Goal: Task Accomplishment & Management: Manage account settings

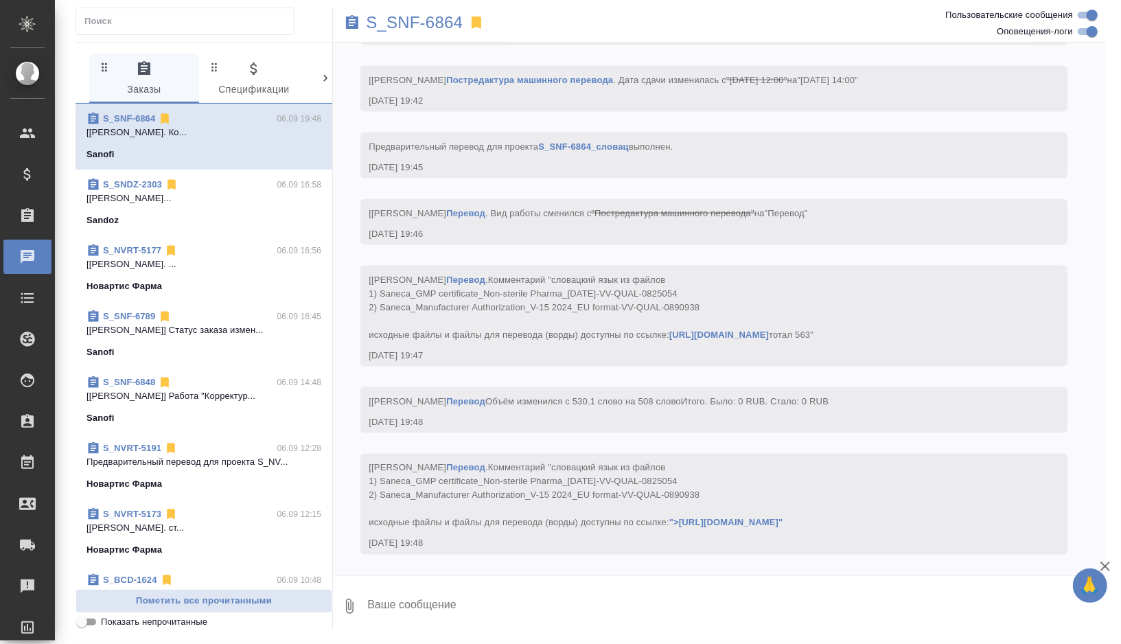
scroll to position [8405, 0]
click at [458, 21] on p "S_SNF-6864" at bounding box center [414, 23] width 97 height 14
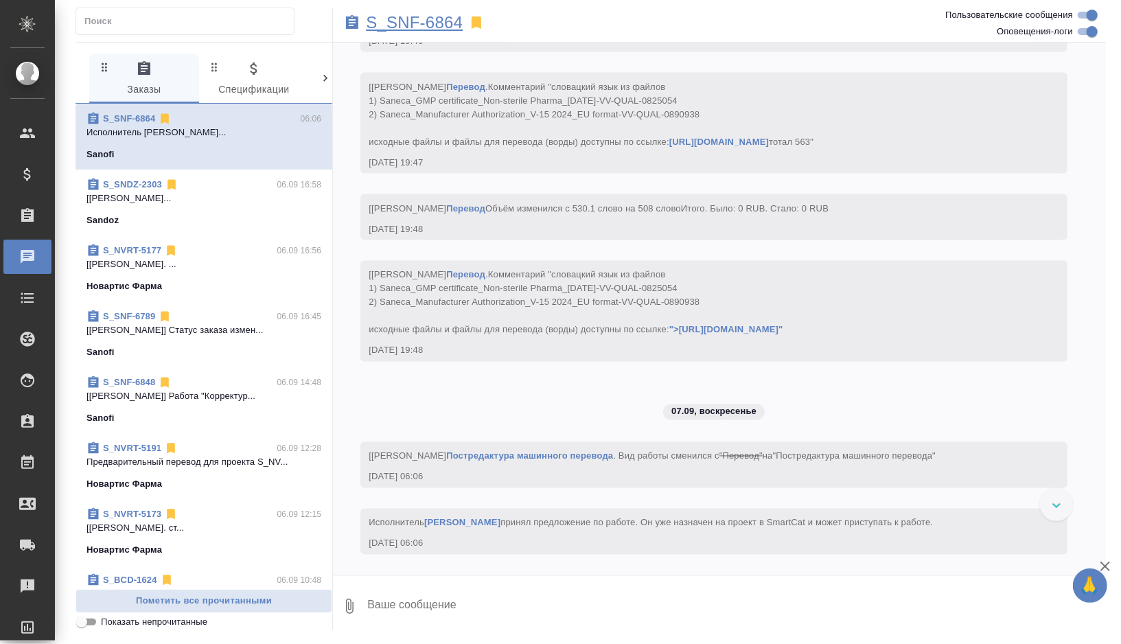
scroll to position [8598, 0]
click at [430, 16] on p "S_SNF-6864" at bounding box center [414, 23] width 97 height 14
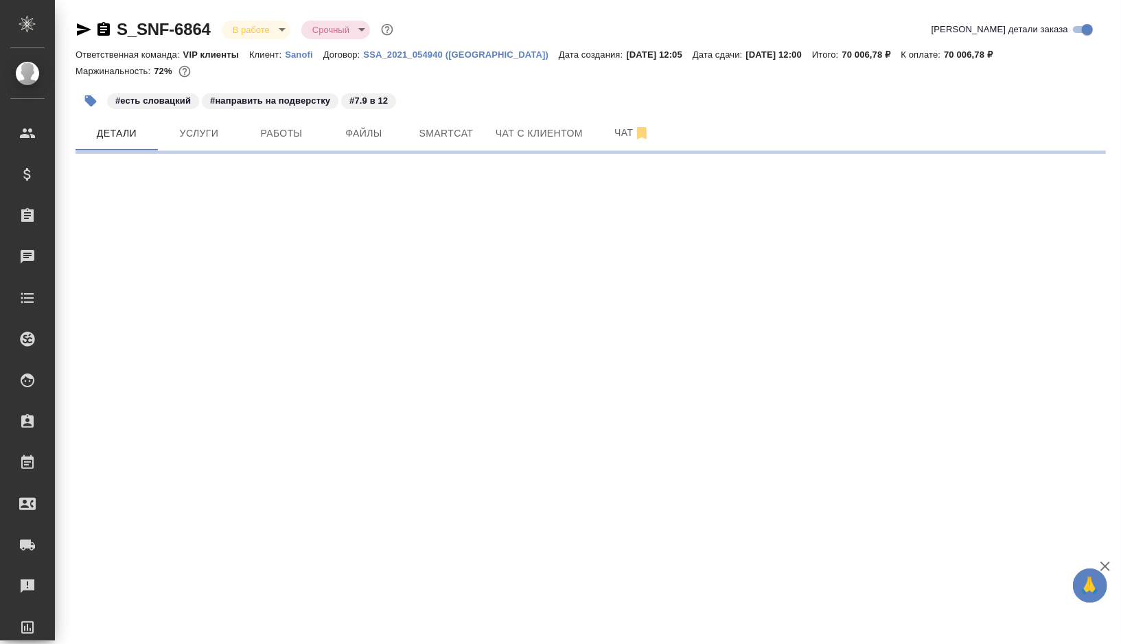
select select "RU"
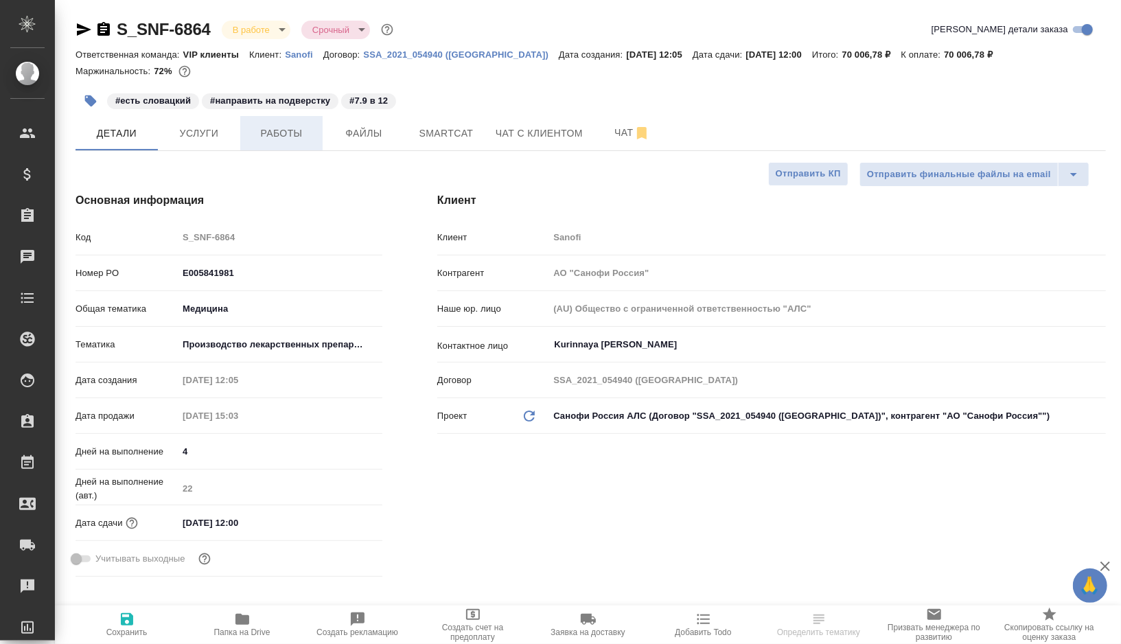
click at [284, 142] on button "Работы" at bounding box center [281, 133] width 82 height 34
type textarea "x"
type input "[PERSON_NAME]"
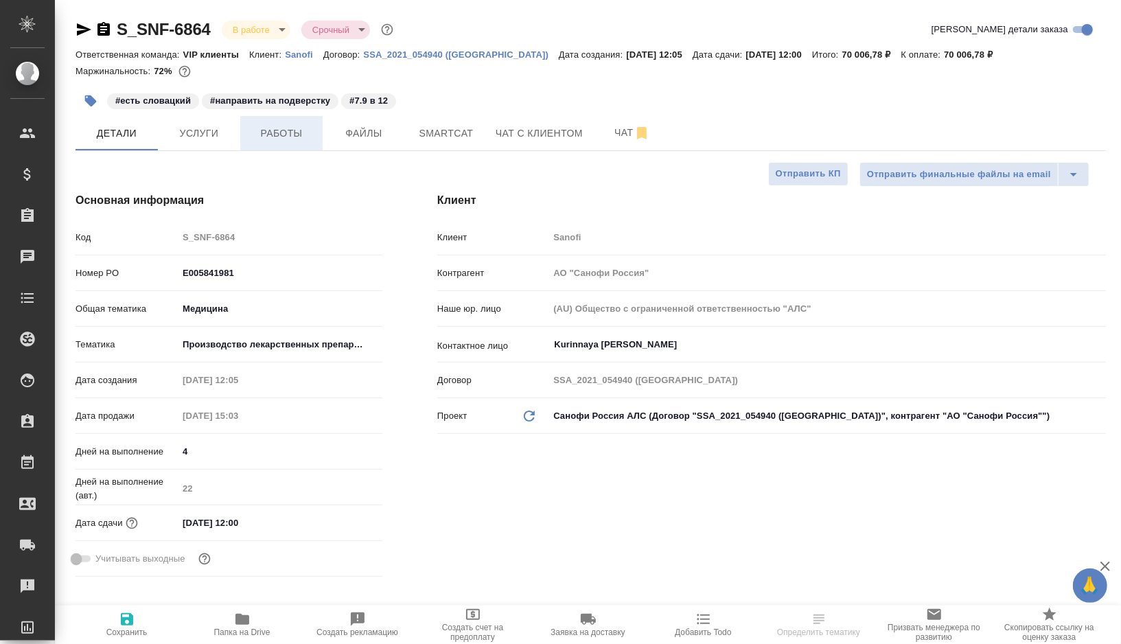
type input "Комаров Роман"
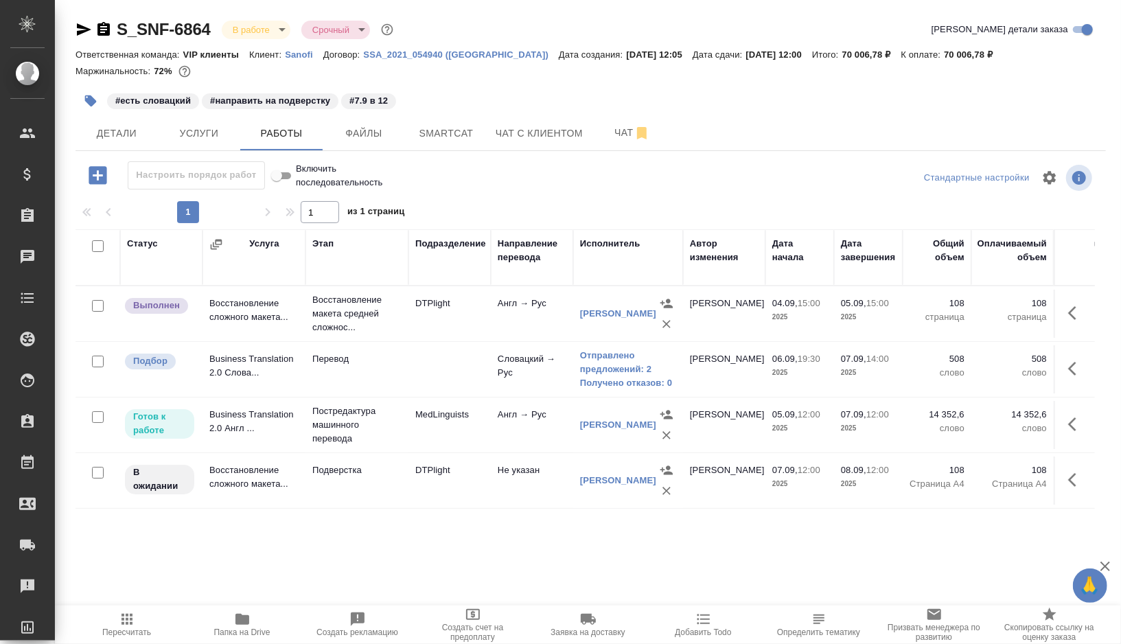
click at [408, 358] on td at bounding box center [449, 369] width 82 height 48
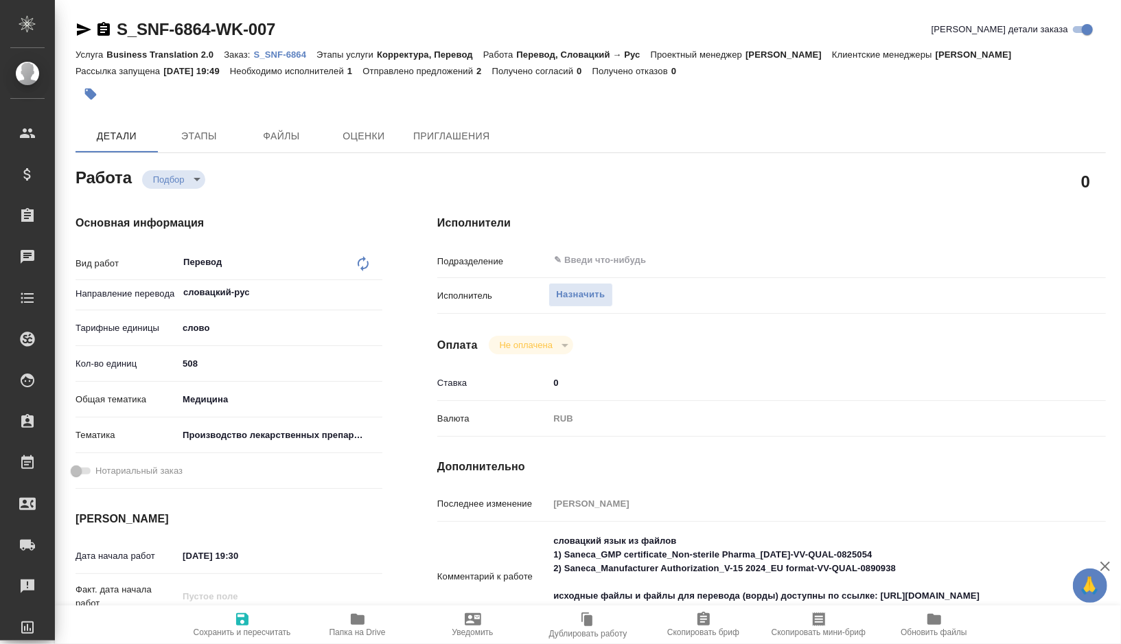
type textarea "x"
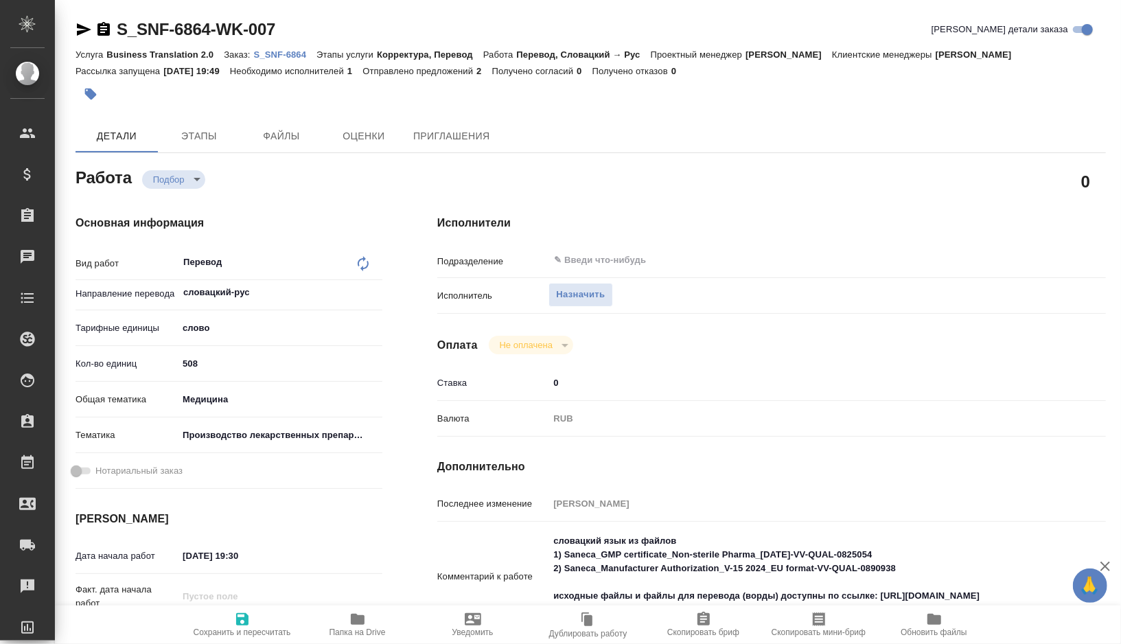
type textarea "x"
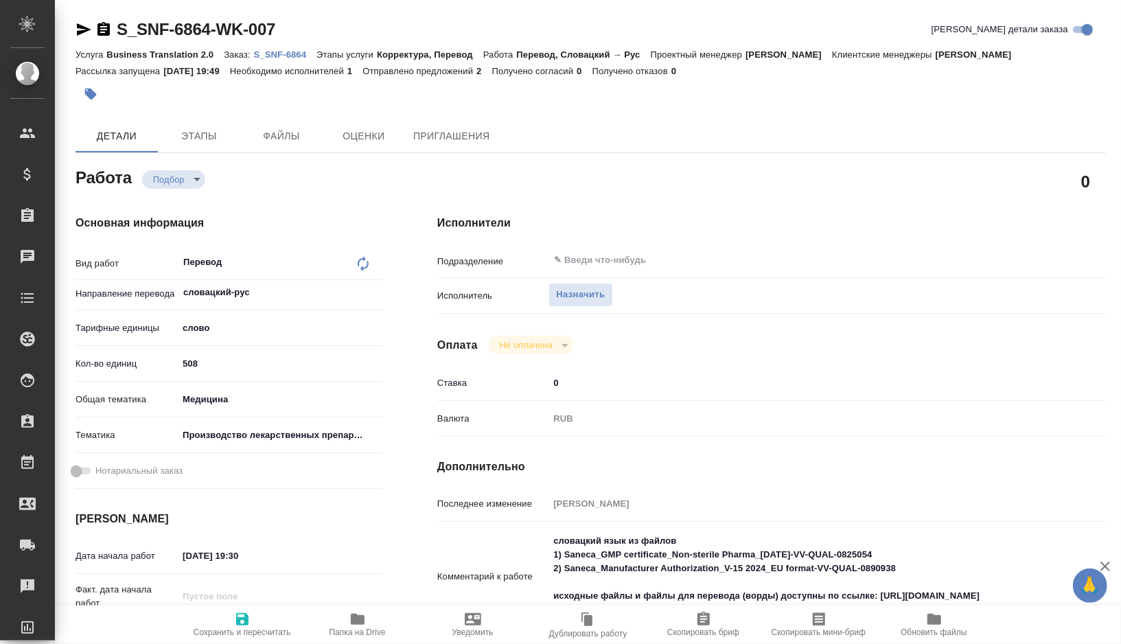
type textarea "x"
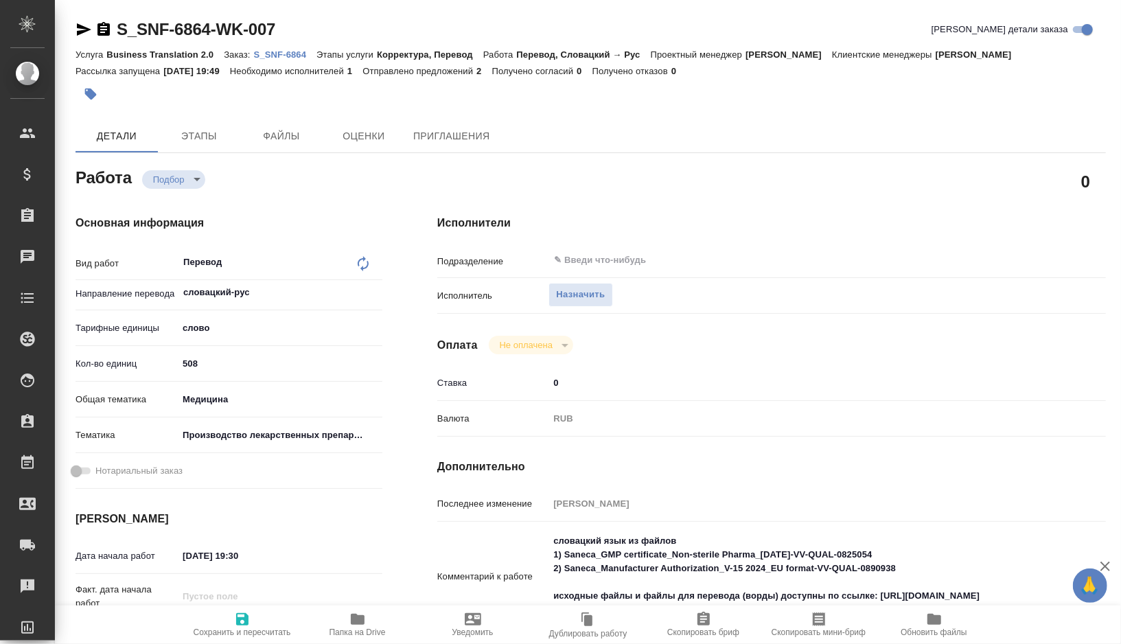
type textarea "x"
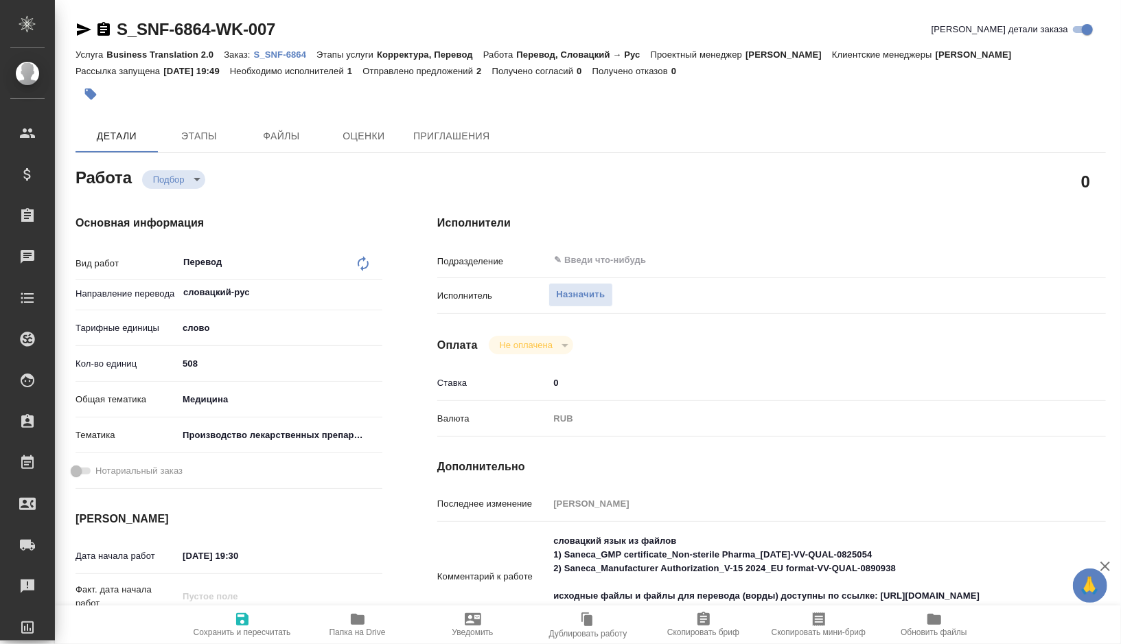
type textarea "x"
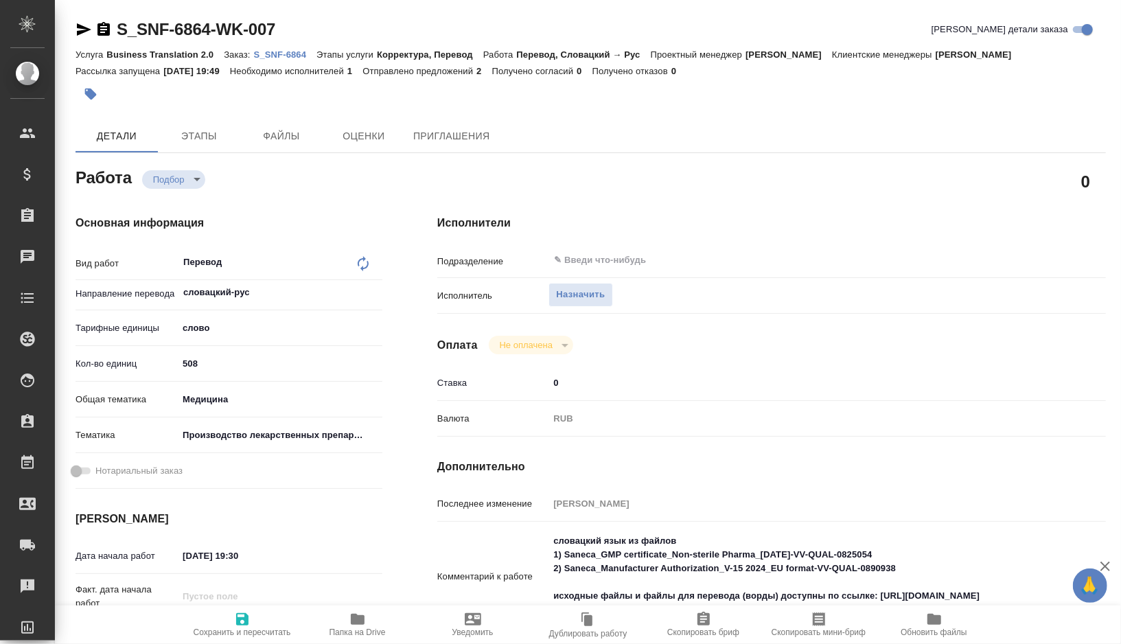
type textarea "x"
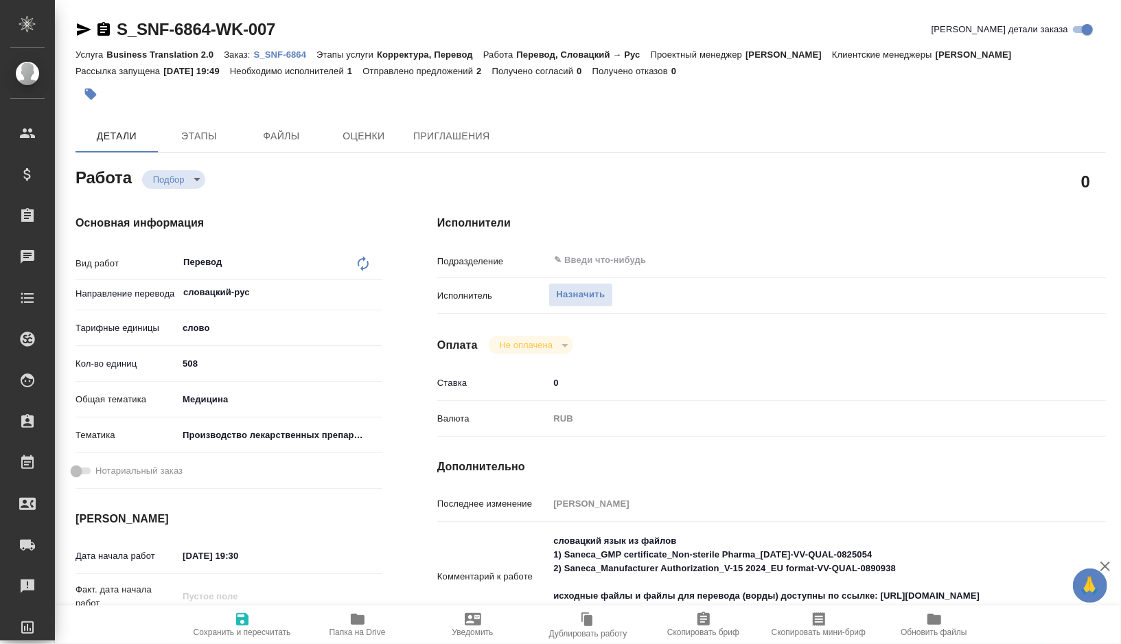
type textarea "x"
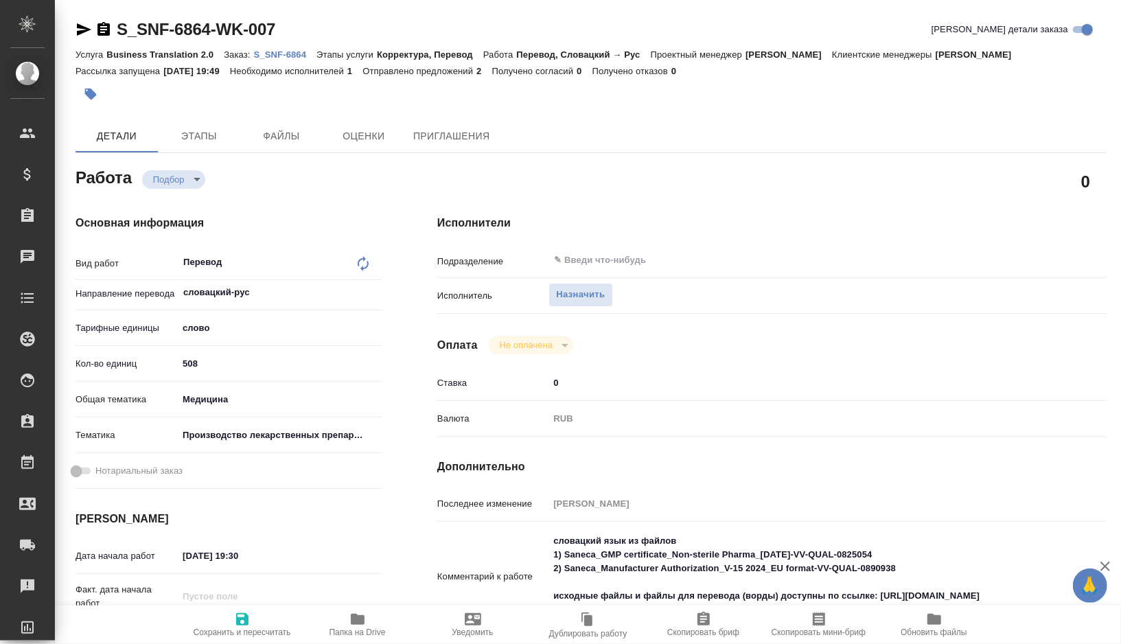
type textarea "x"
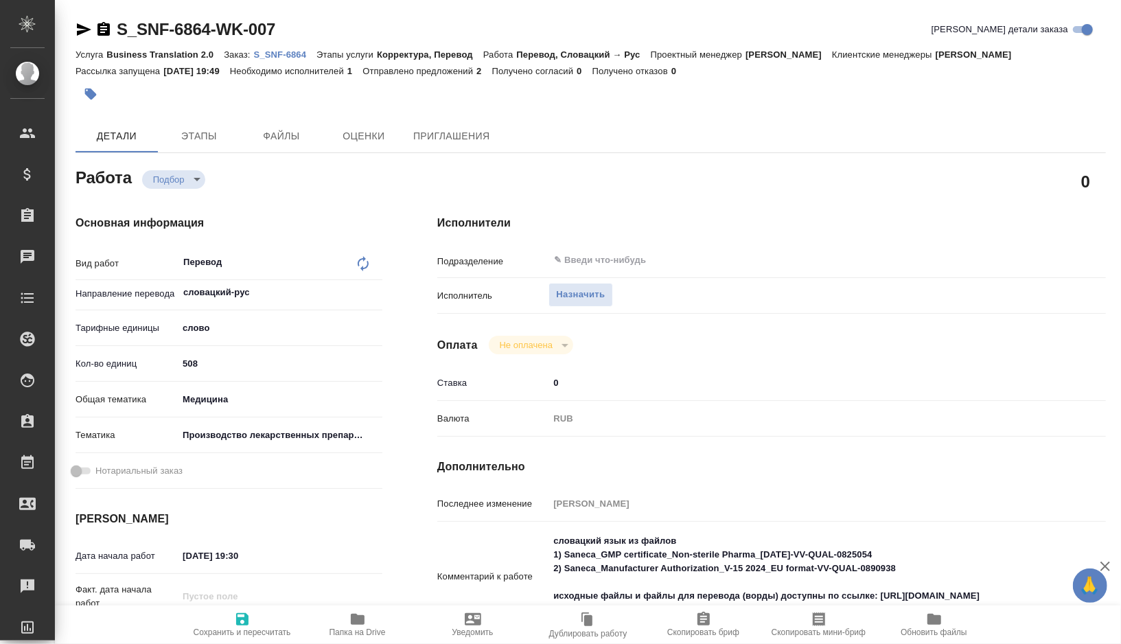
click at [362, 268] on icon at bounding box center [363, 263] width 11 height 15
type textarea "x"
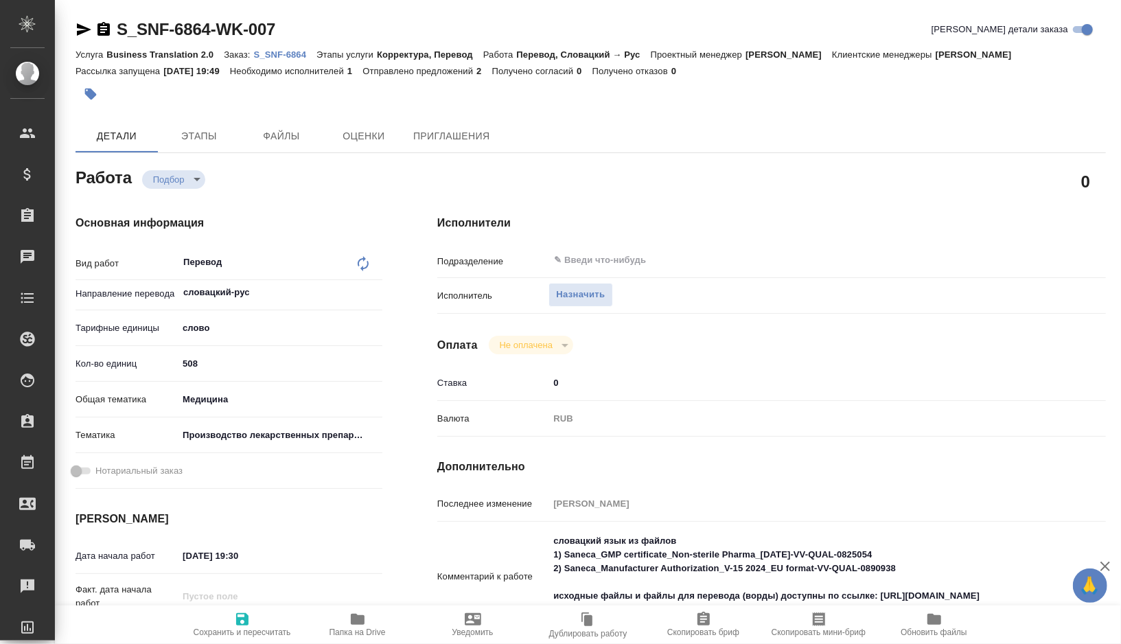
type textarea "x"
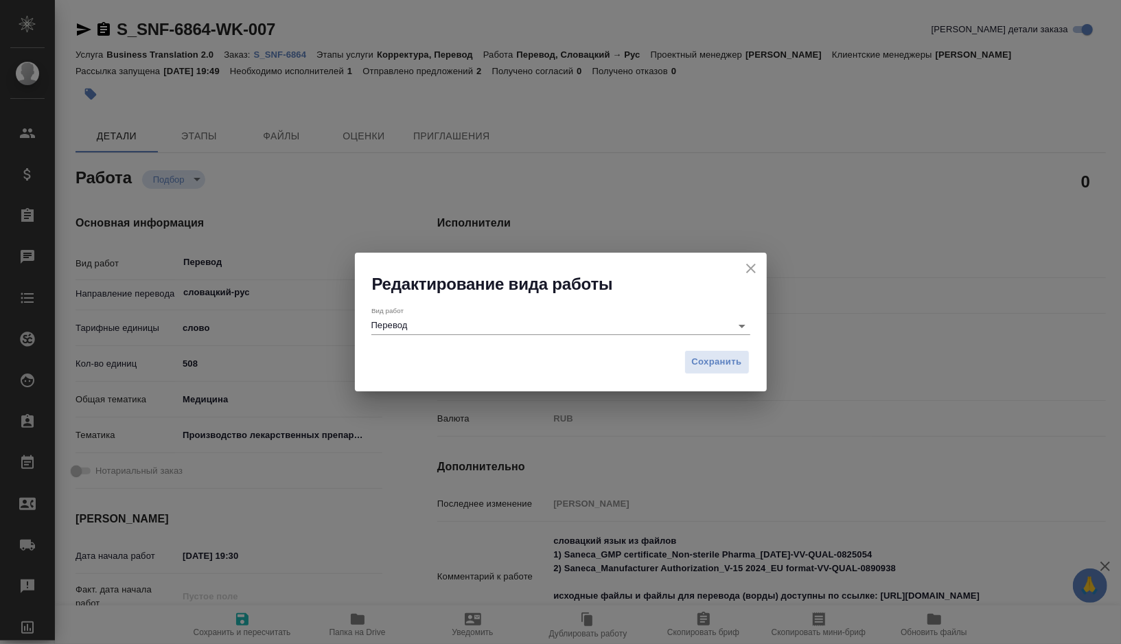
type textarea "x"
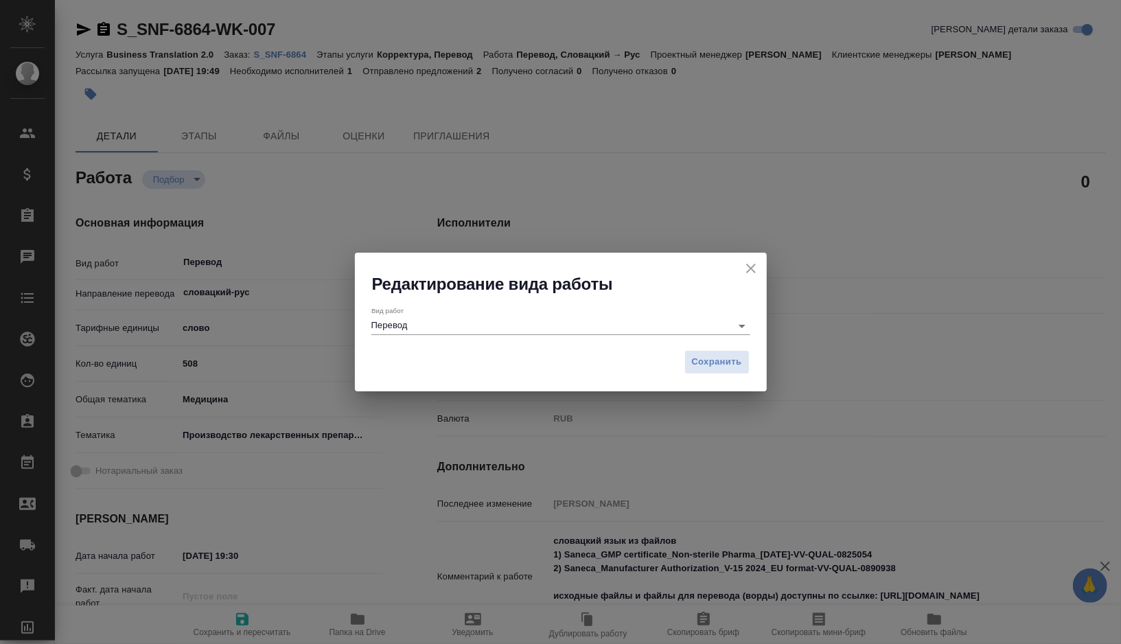
click at [442, 328] on input "Перевод" at bounding box center [547, 325] width 353 height 16
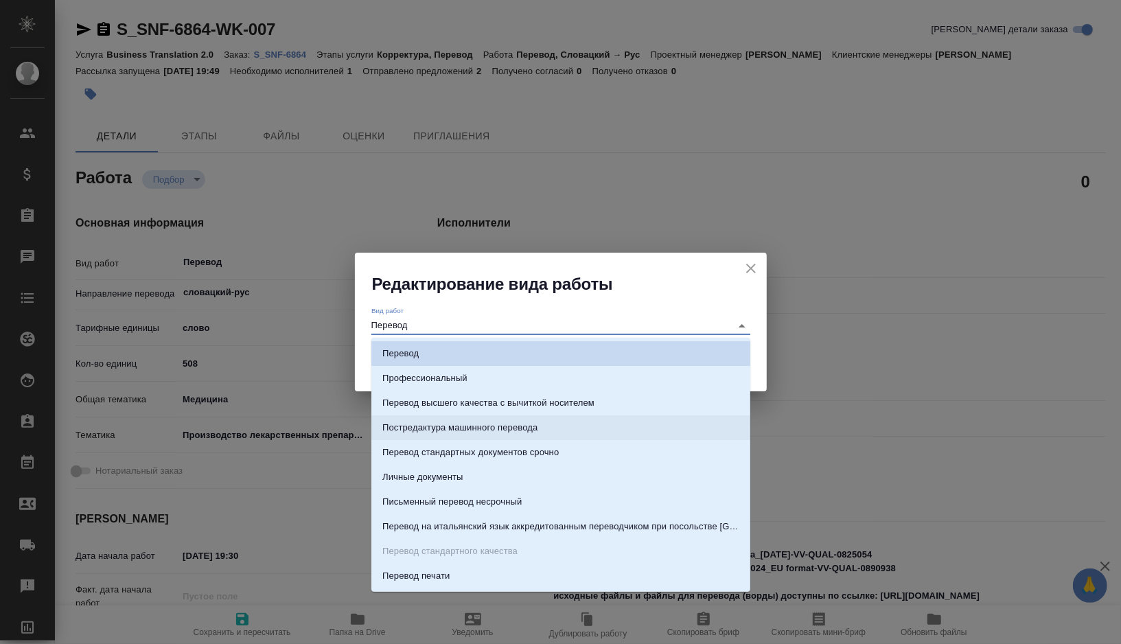
click at [437, 432] on p "Постредактура машинного перевода" at bounding box center [459, 428] width 155 height 14
type input "Постредактура машинного перевода"
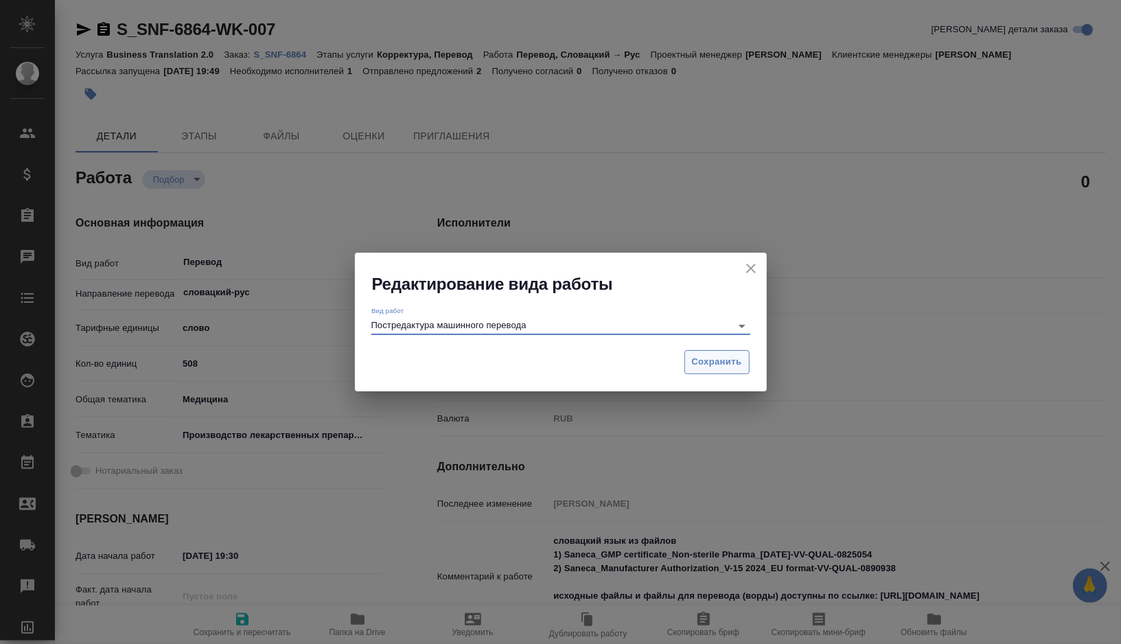
click at [716, 365] on span "Сохранить" at bounding box center [717, 362] width 50 height 16
type textarea "x"
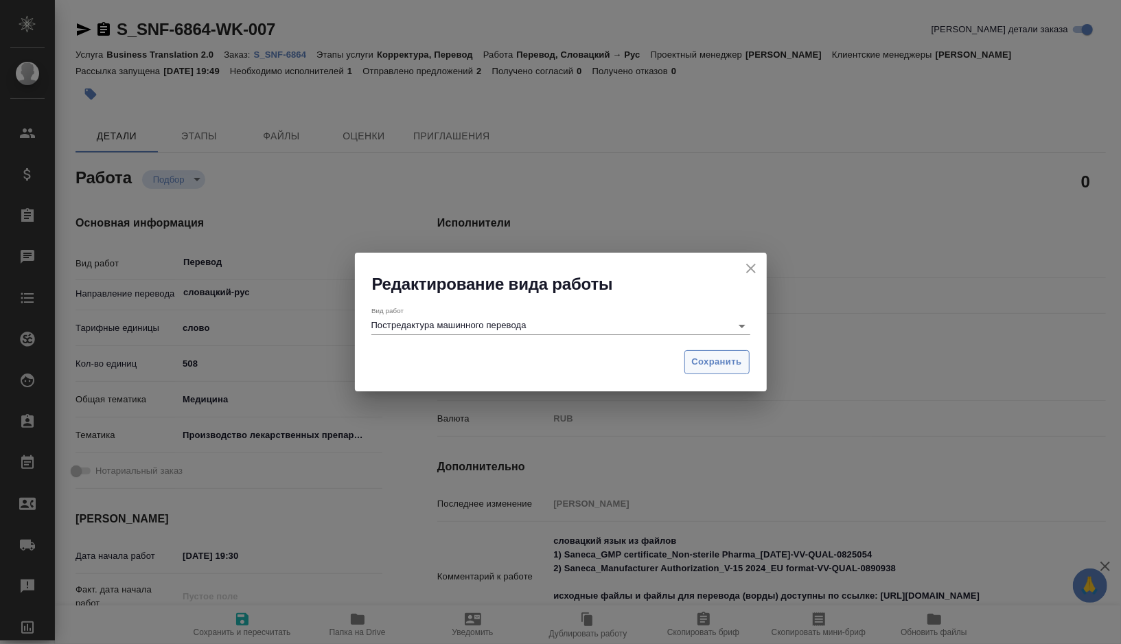
type textarea "x"
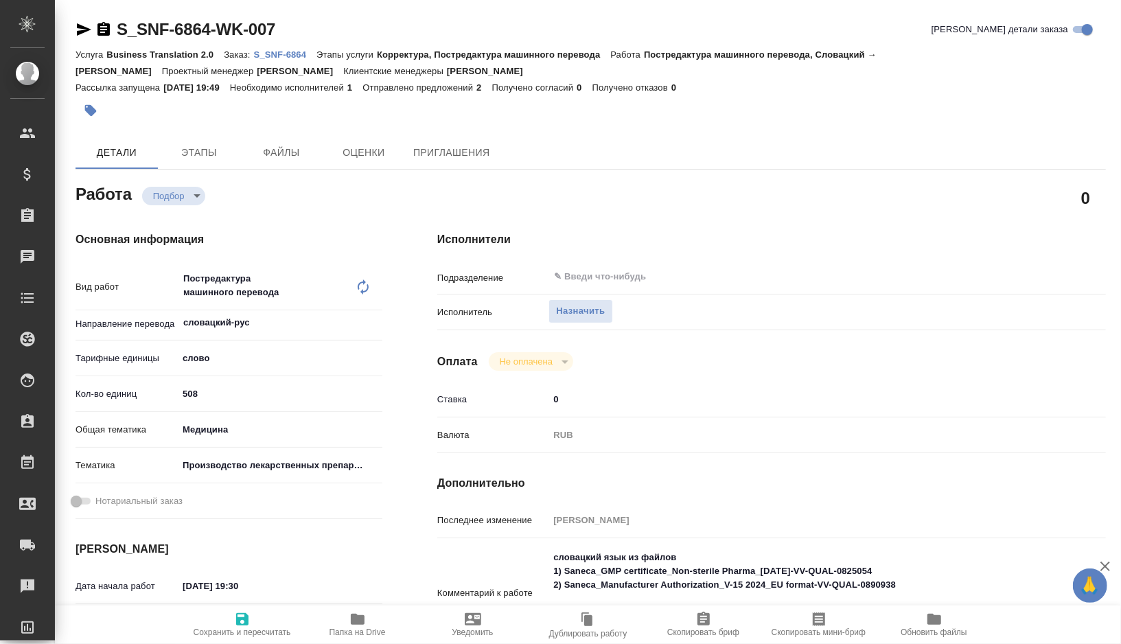
type textarea "x"
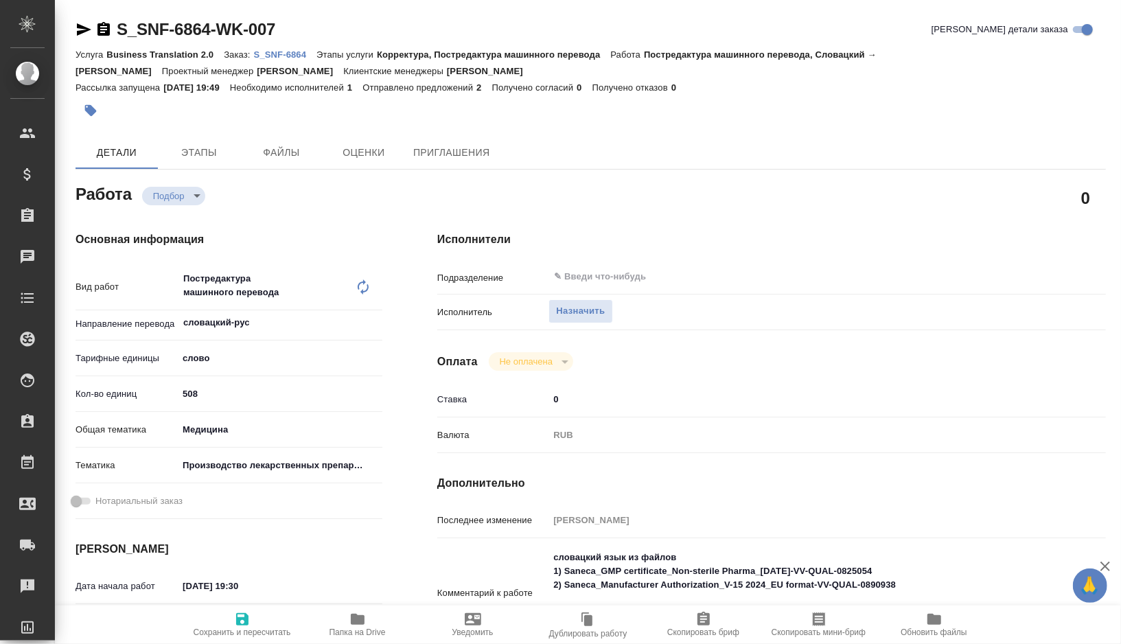
type textarea "x"
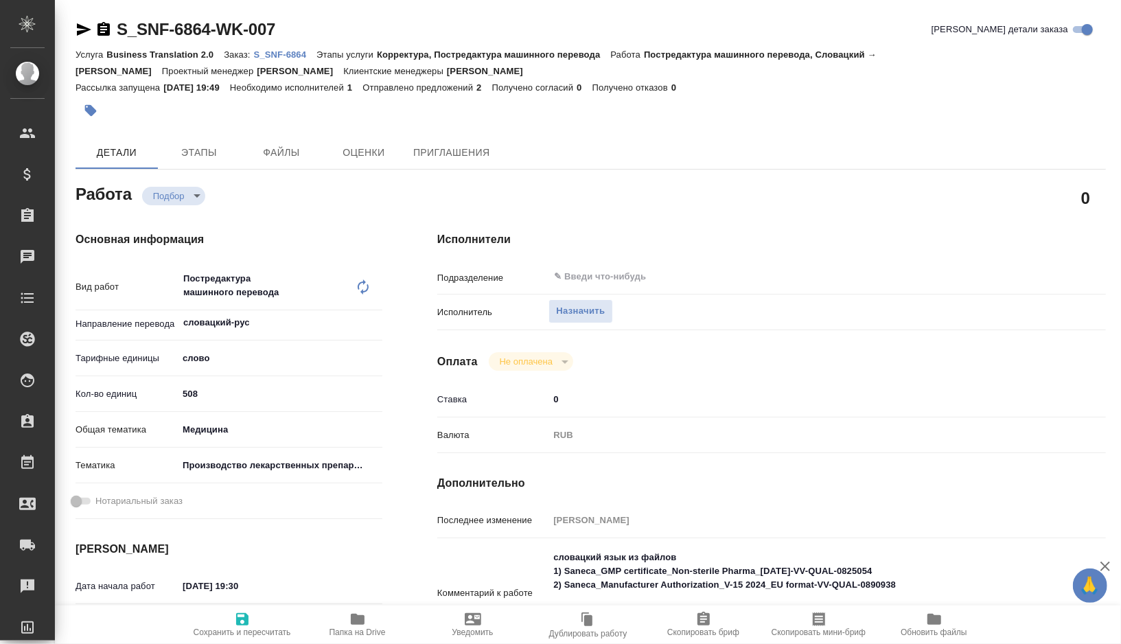
type textarea "x"
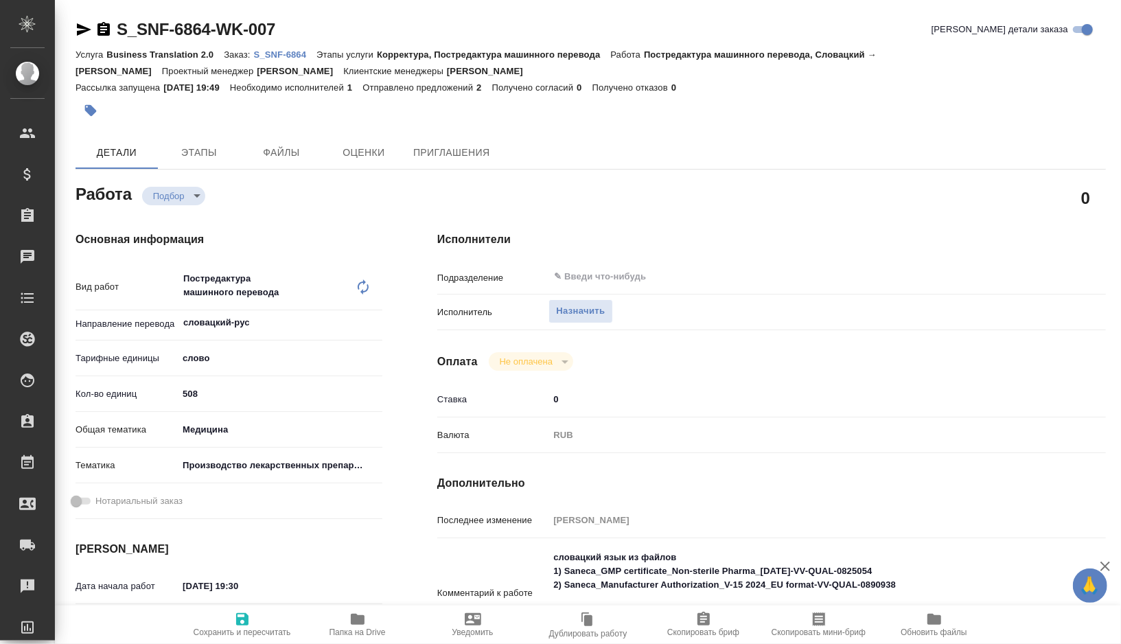
type textarea "x"
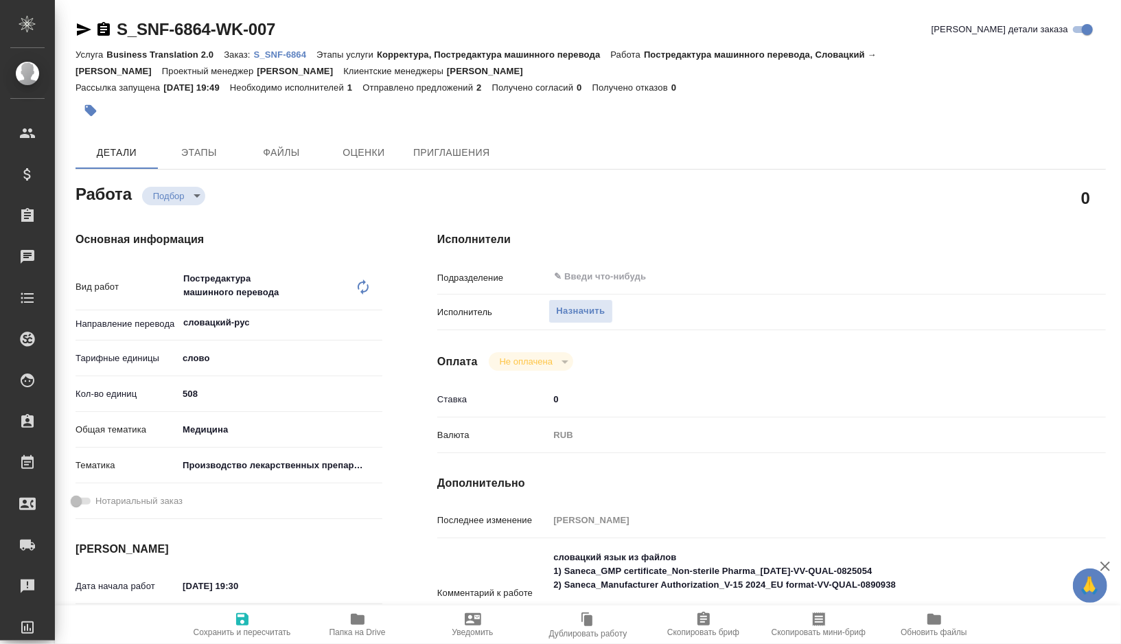
type textarea "x"
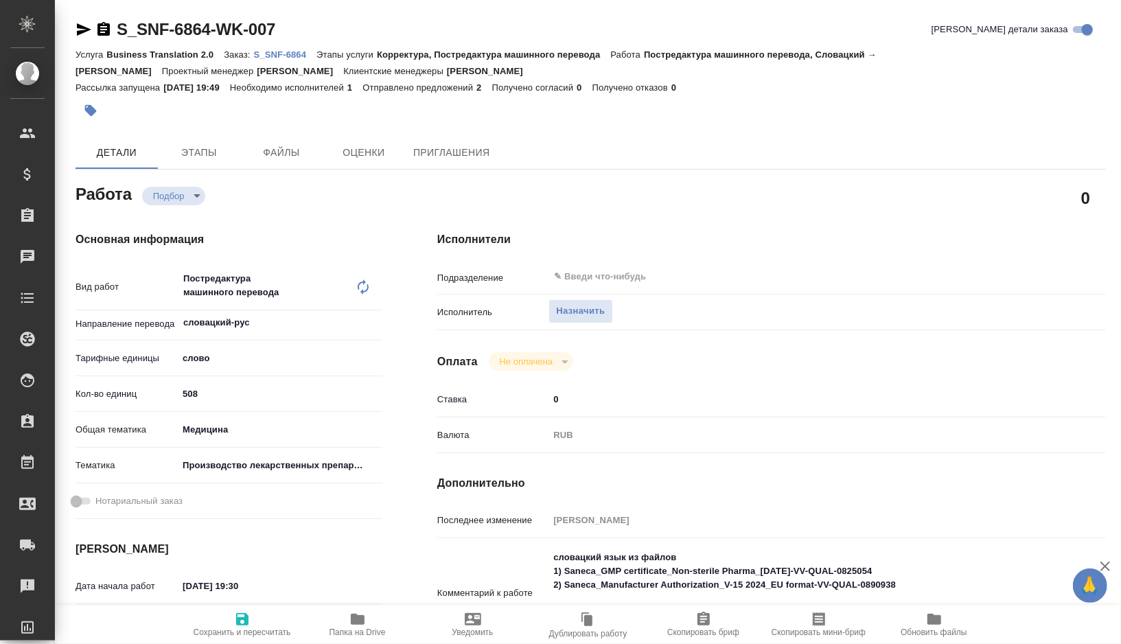
type textarea "x"
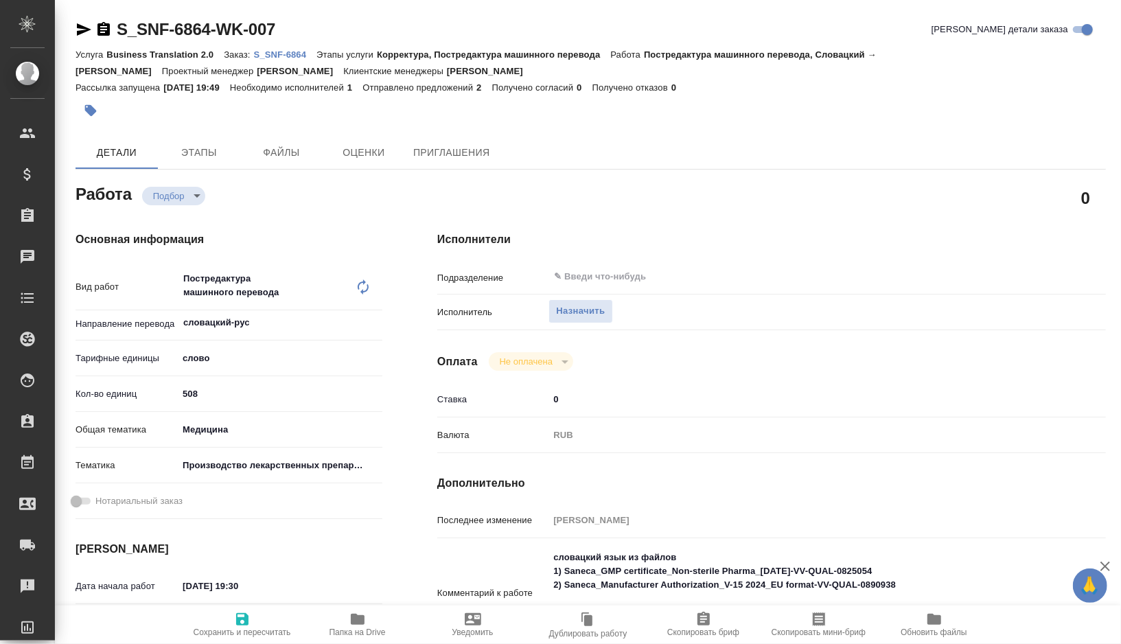
type textarea "x"
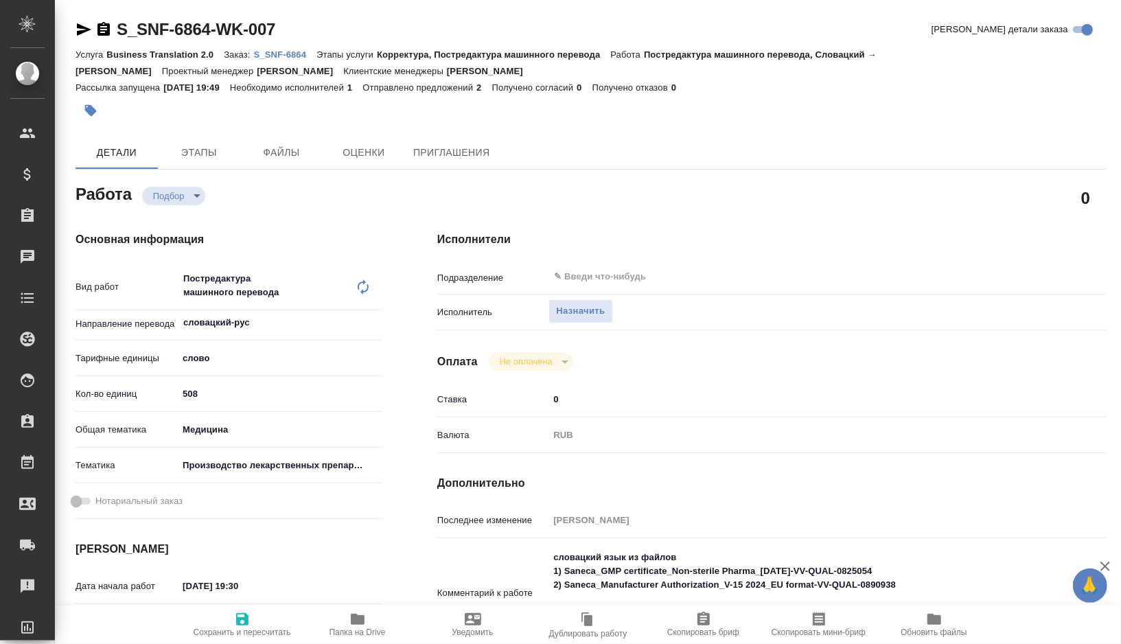
type textarea "x"
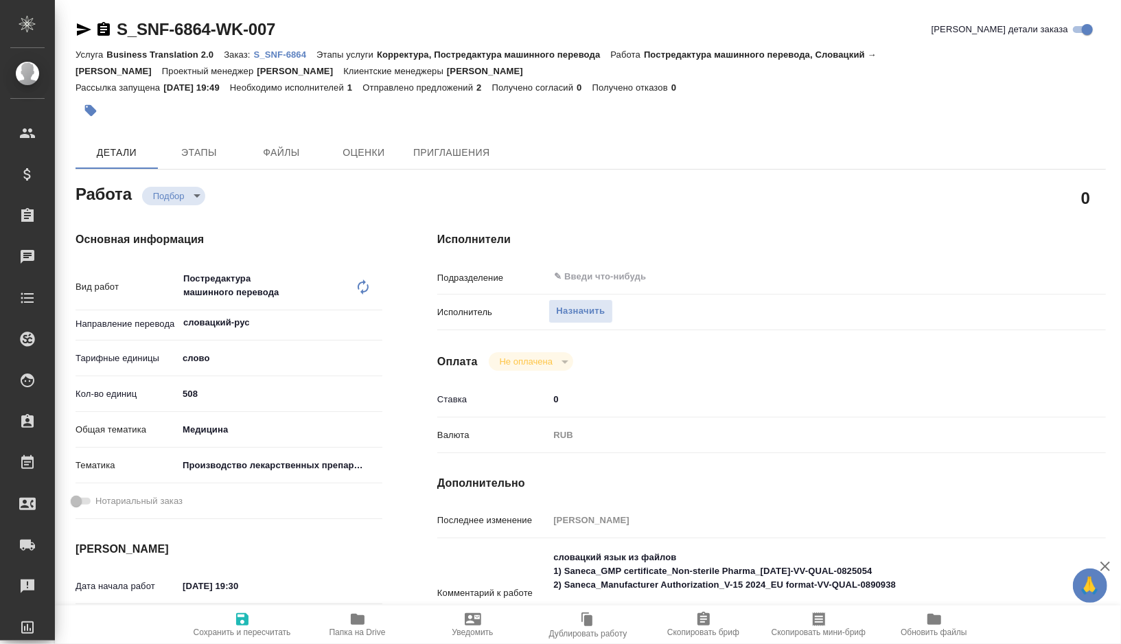
type textarea "x"
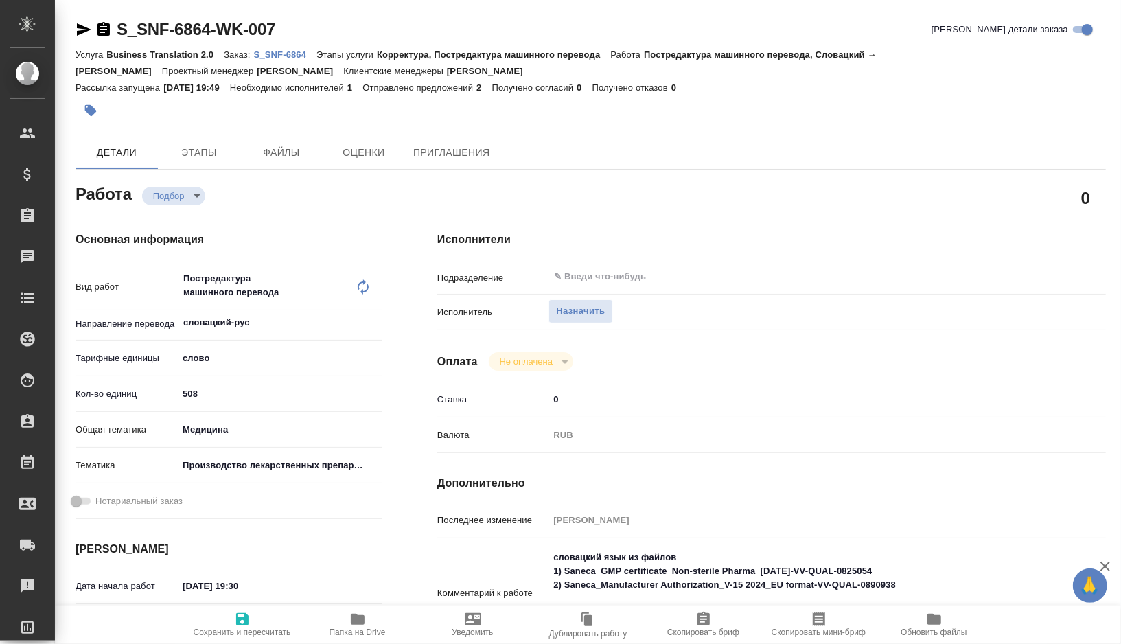
click at [364, 288] on icon at bounding box center [363, 287] width 16 height 16
type textarea "x"
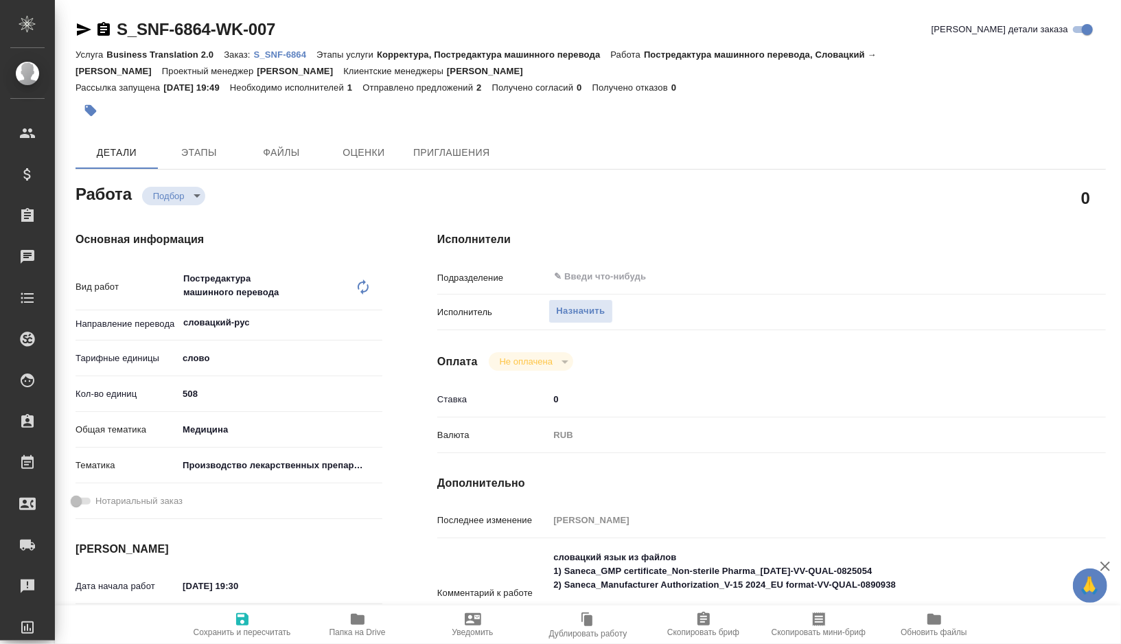
type textarea "x"
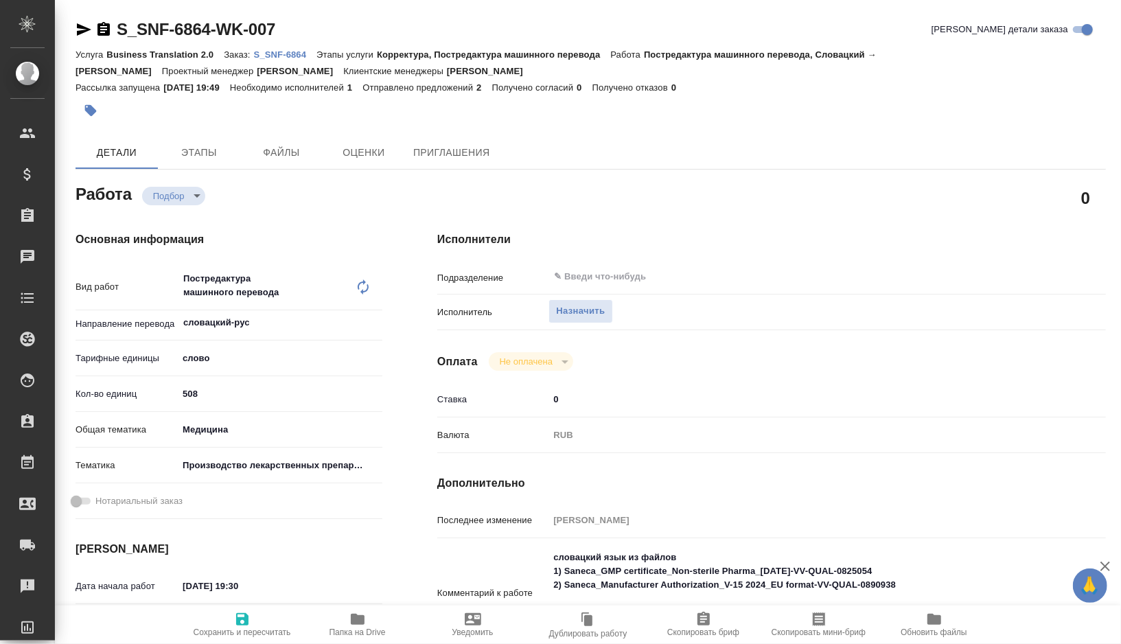
type textarea "x"
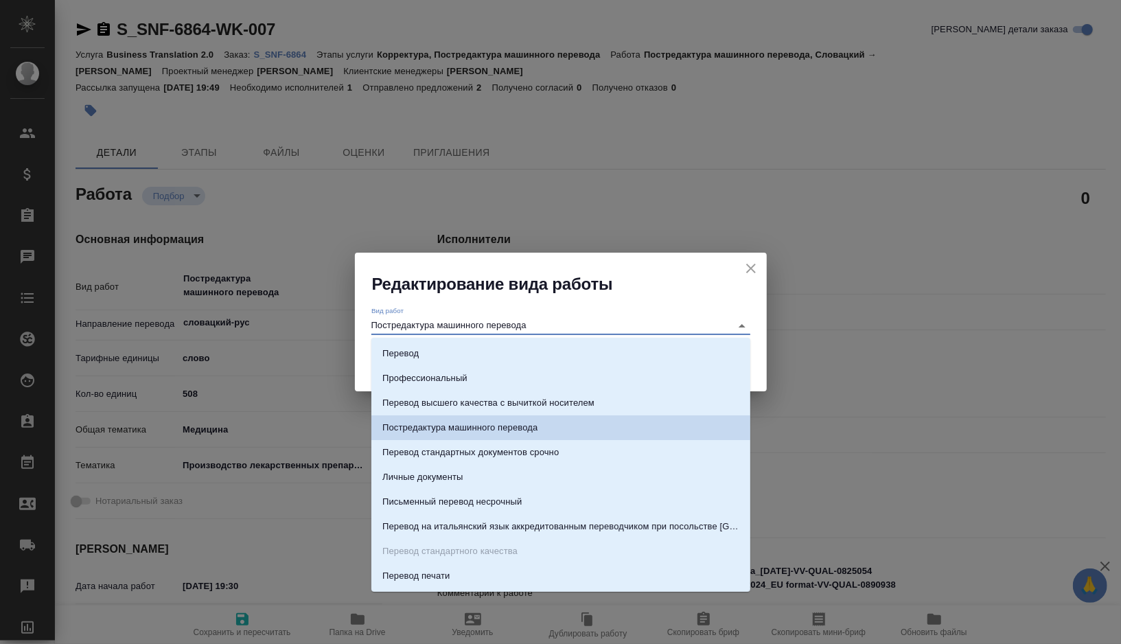
click at [532, 325] on input "Постредактура машинного перевода" at bounding box center [547, 325] width 353 height 16
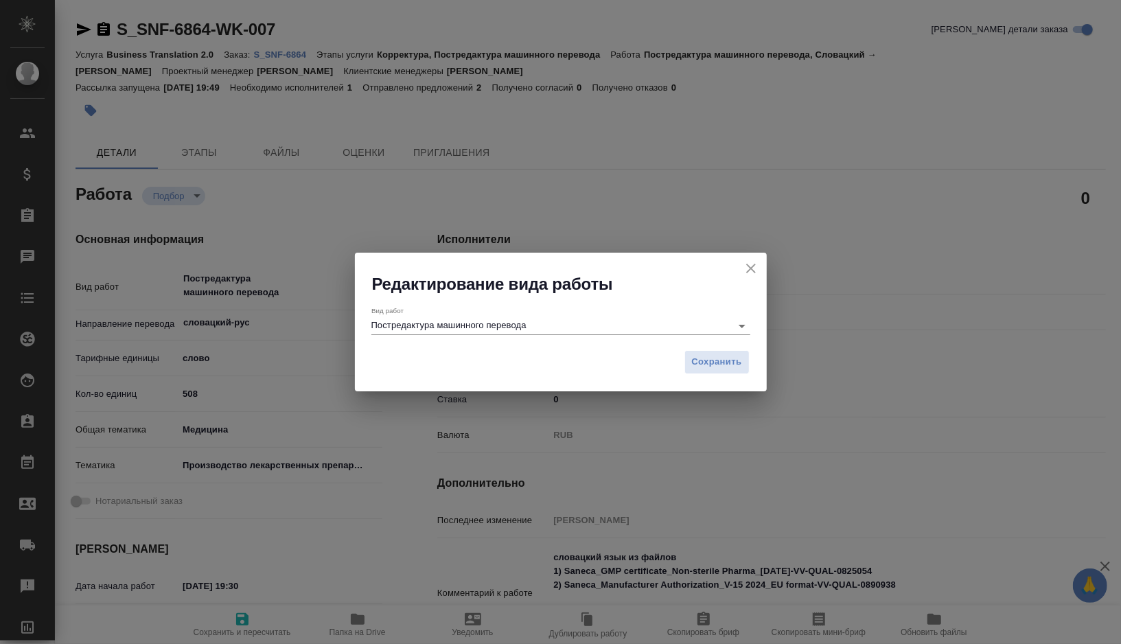
click at [633, 216] on div "Редактирование вида работы Вид работ Постредактура машинного перевода Сохранить" at bounding box center [560, 322] width 1121 height 644
click at [748, 262] on icon "close" at bounding box center [751, 268] width 16 height 16
type textarea "x"
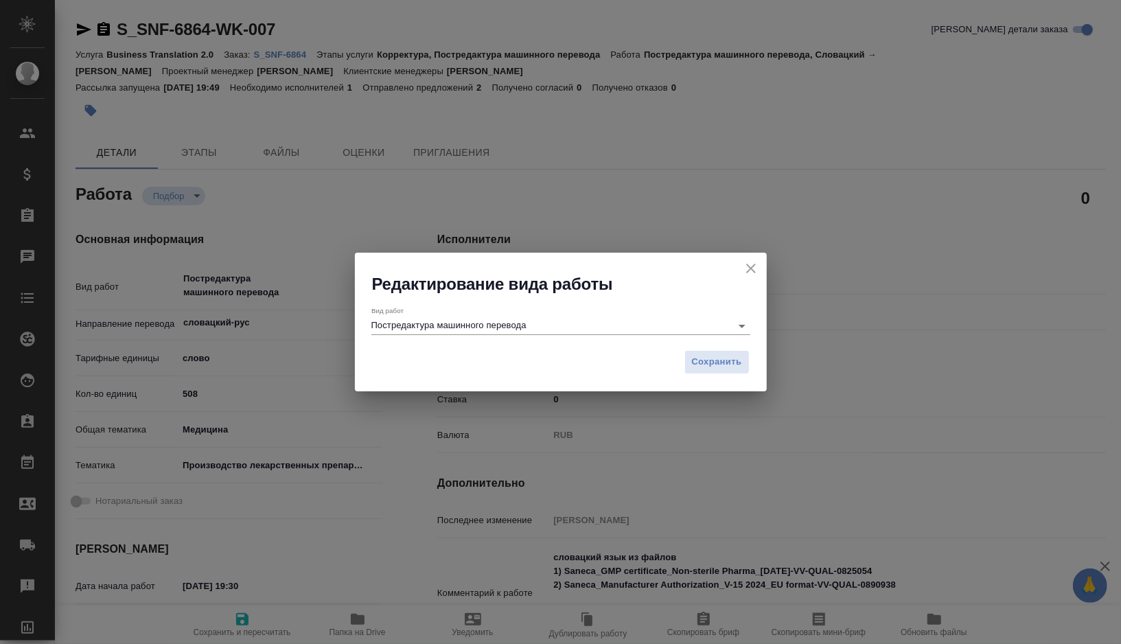
type textarea "x"
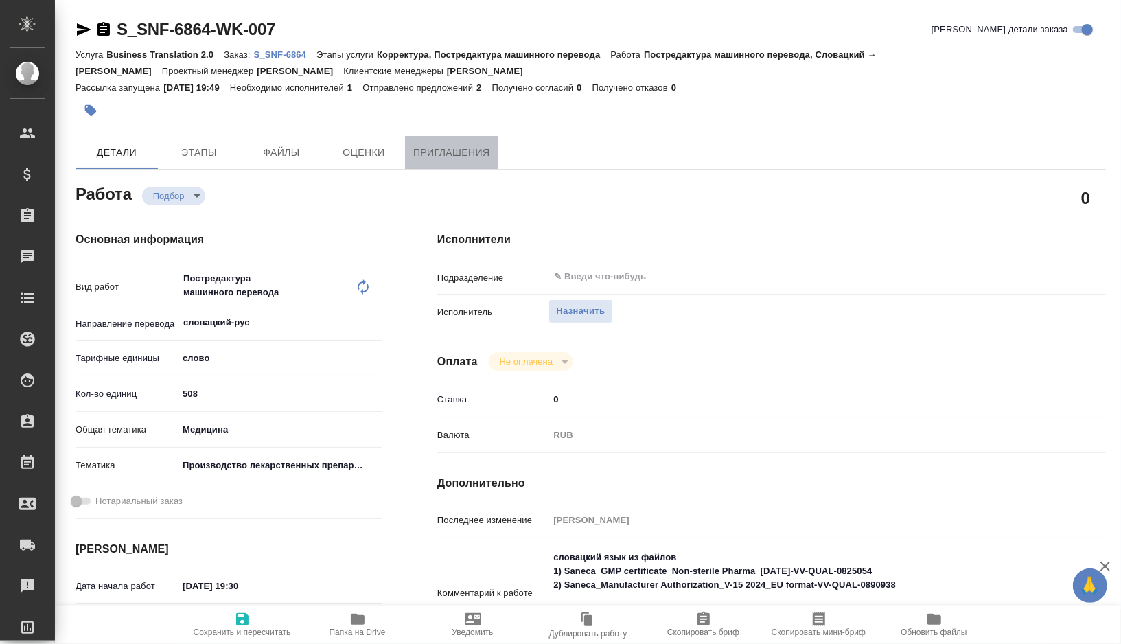
click at [464, 139] on button "Приглашения" at bounding box center [451, 152] width 93 height 33
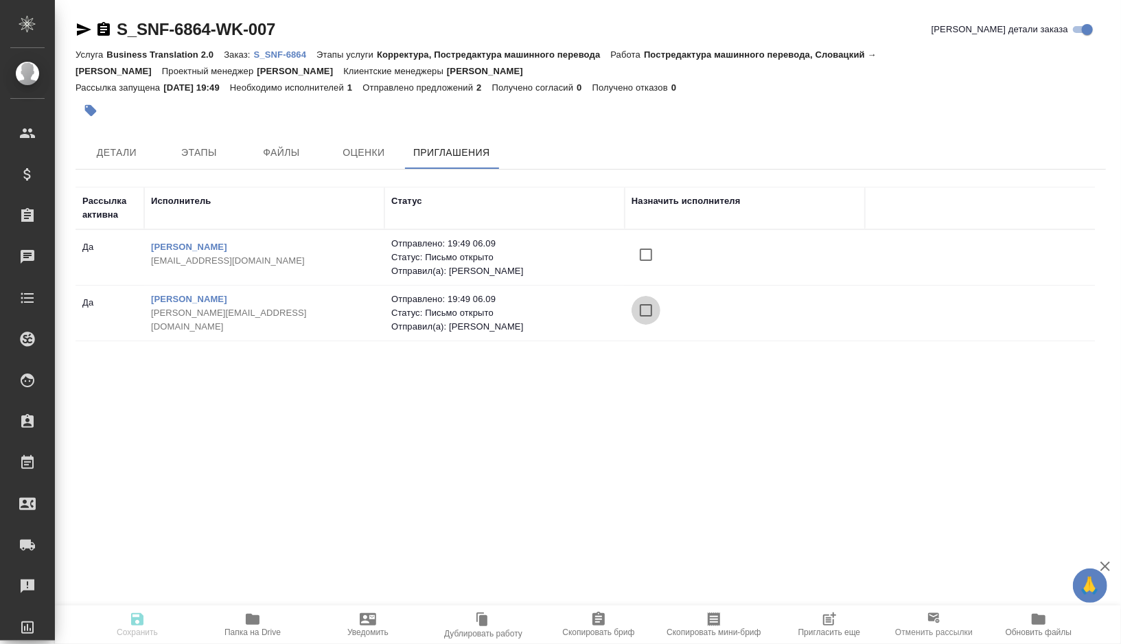
click at [646, 308] on input "checkbox" at bounding box center [646, 310] width 29 height 29
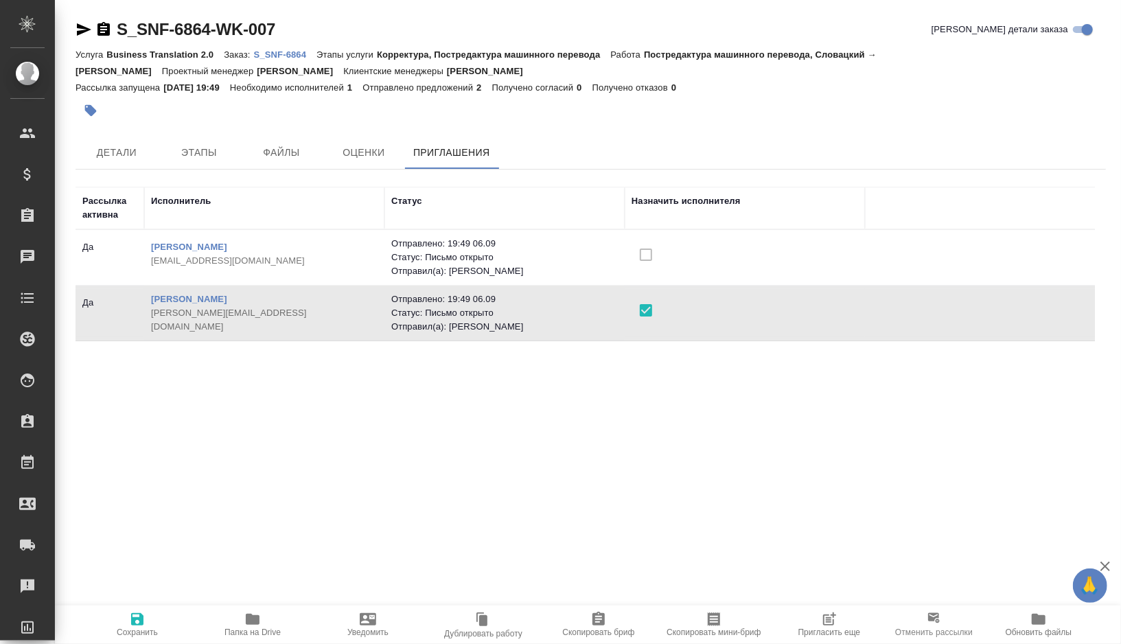
click at [134, 622] on icon "button" at bounding box center [137, 619] width 12 height 12
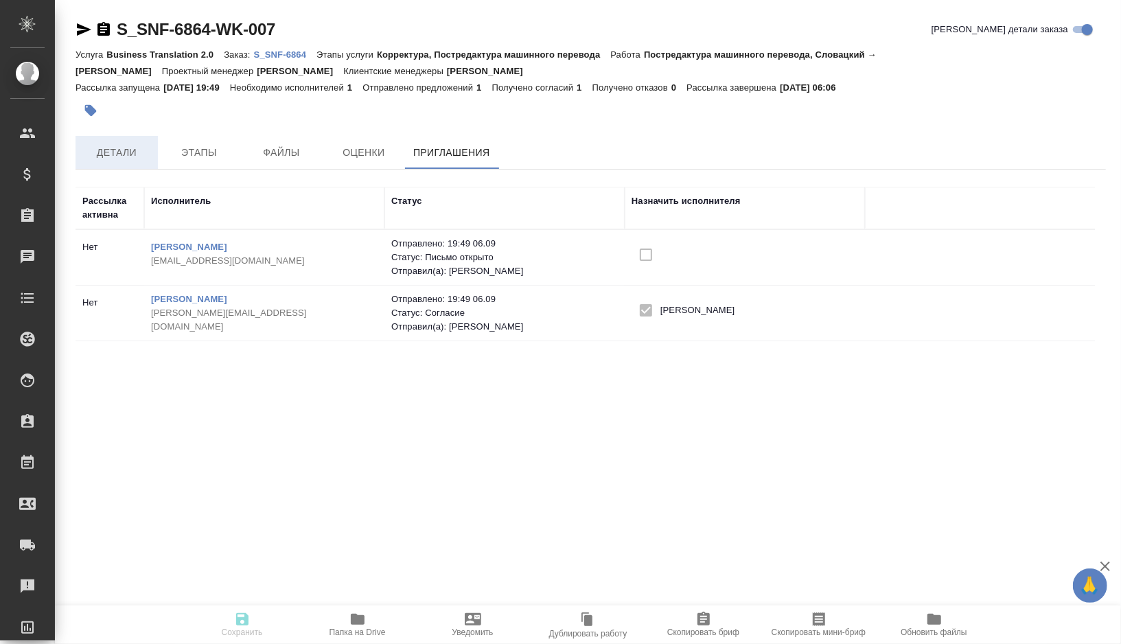
click at [93, 138] on button "Детали" at bounding box center [117, 152] width 82 height 33
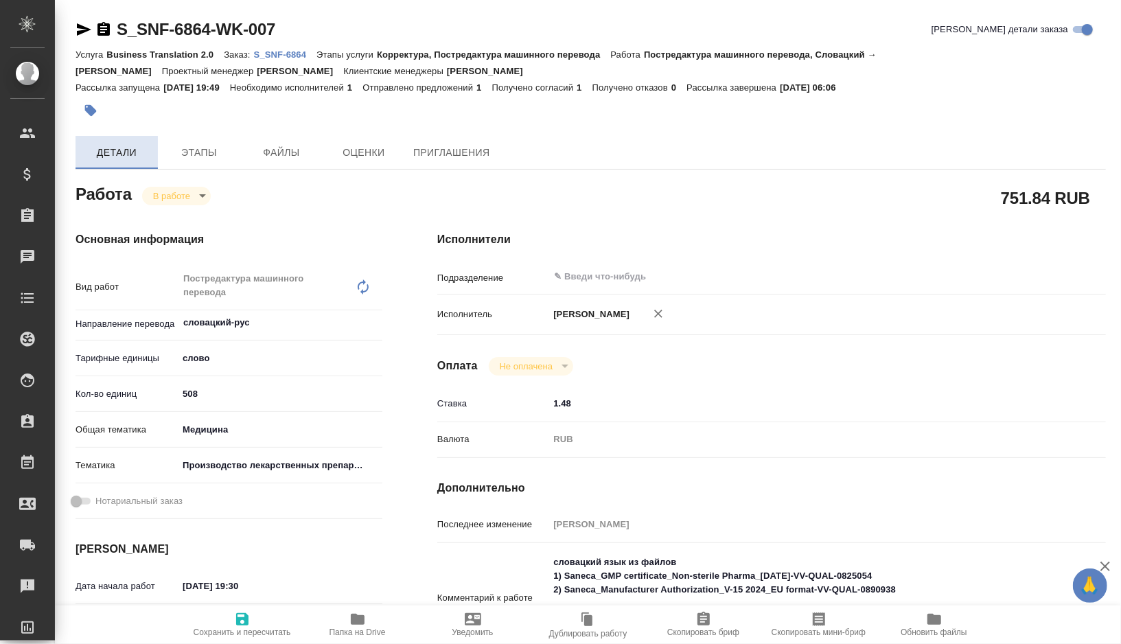
type textarea "x"
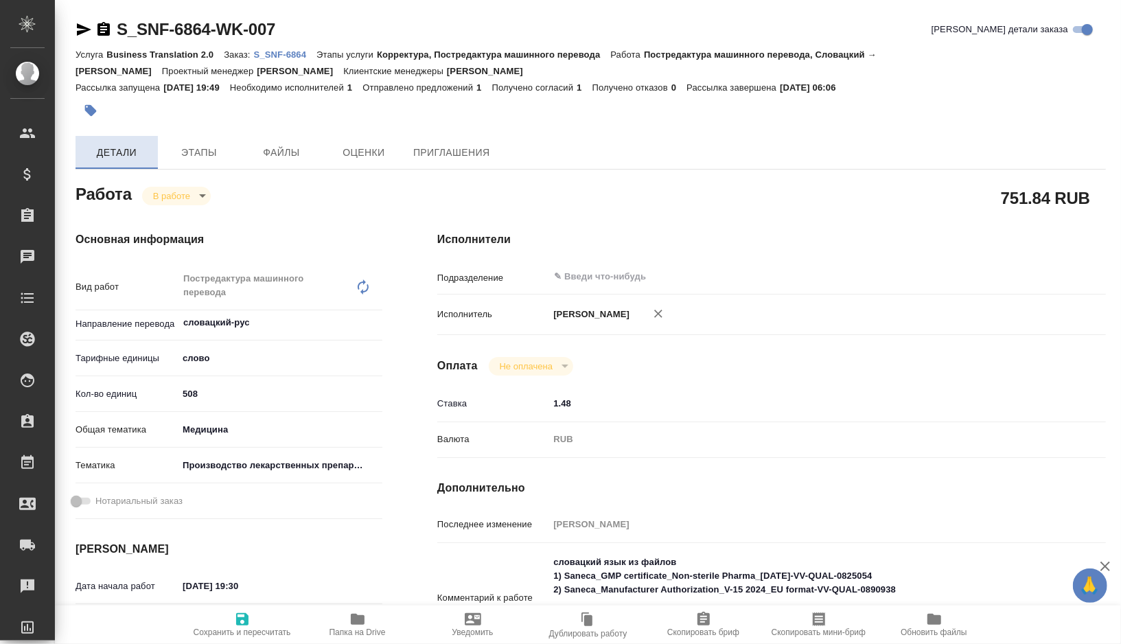
type textarea "x"
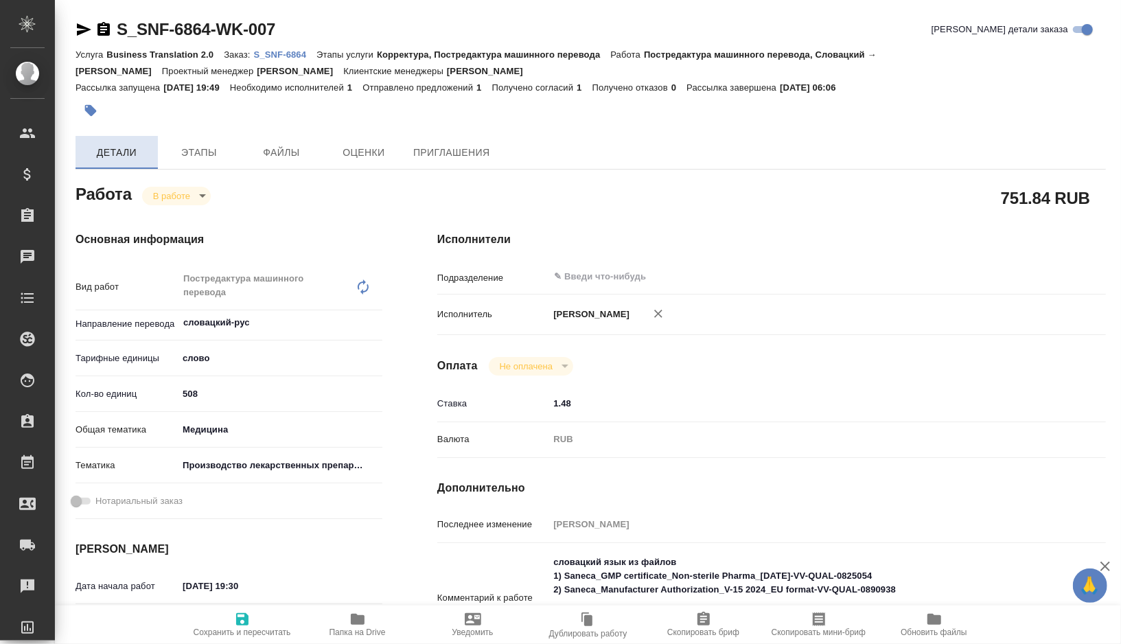
type textarea "x"
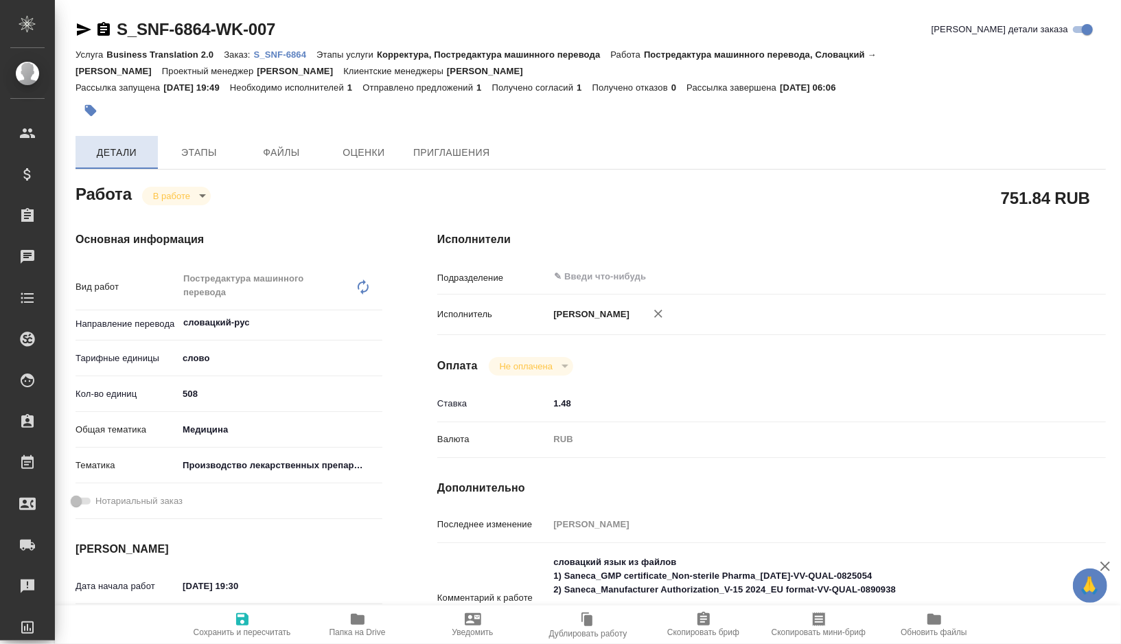
type textarea "x"
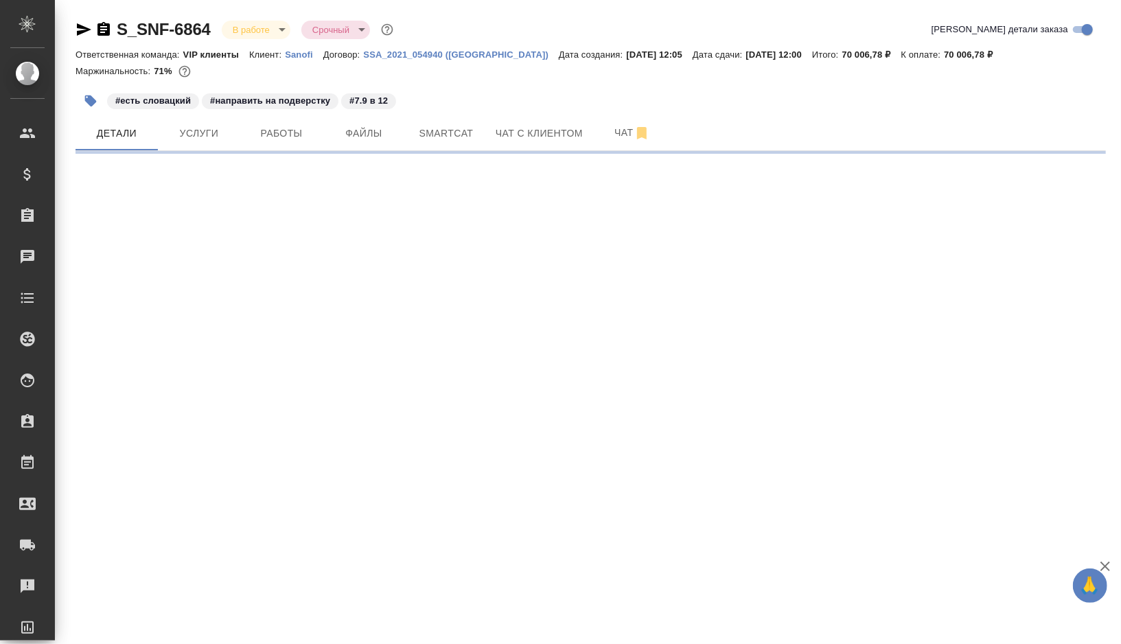
select select "RU"
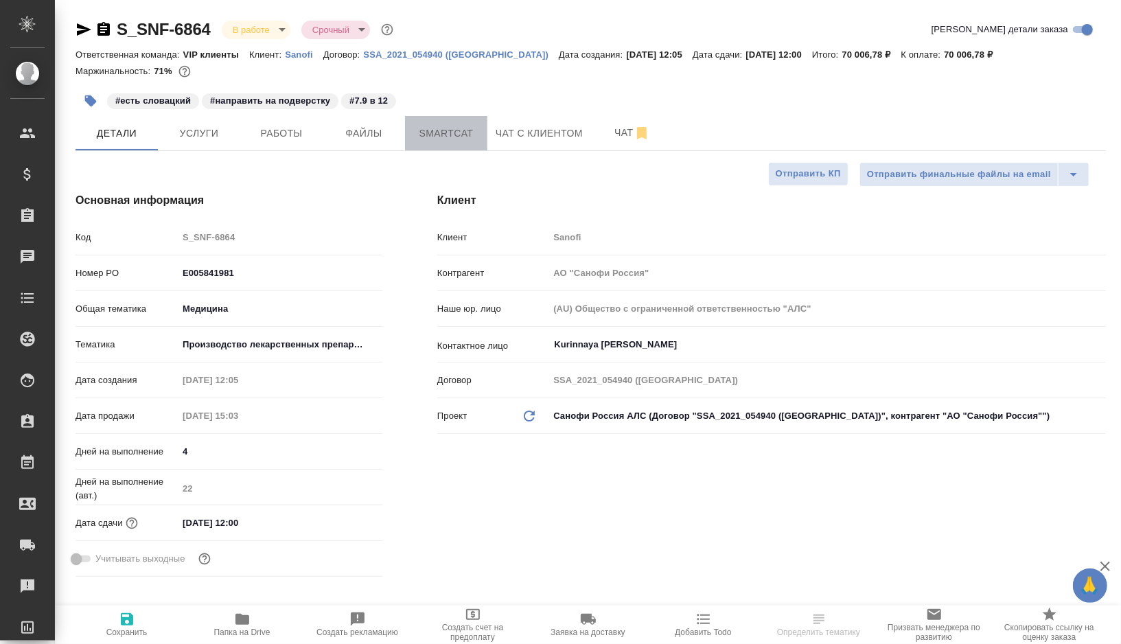
click at [463, 141] on button "Smartcat" at bounding box center [446, 133] width 82 height 34
type textarea "x"
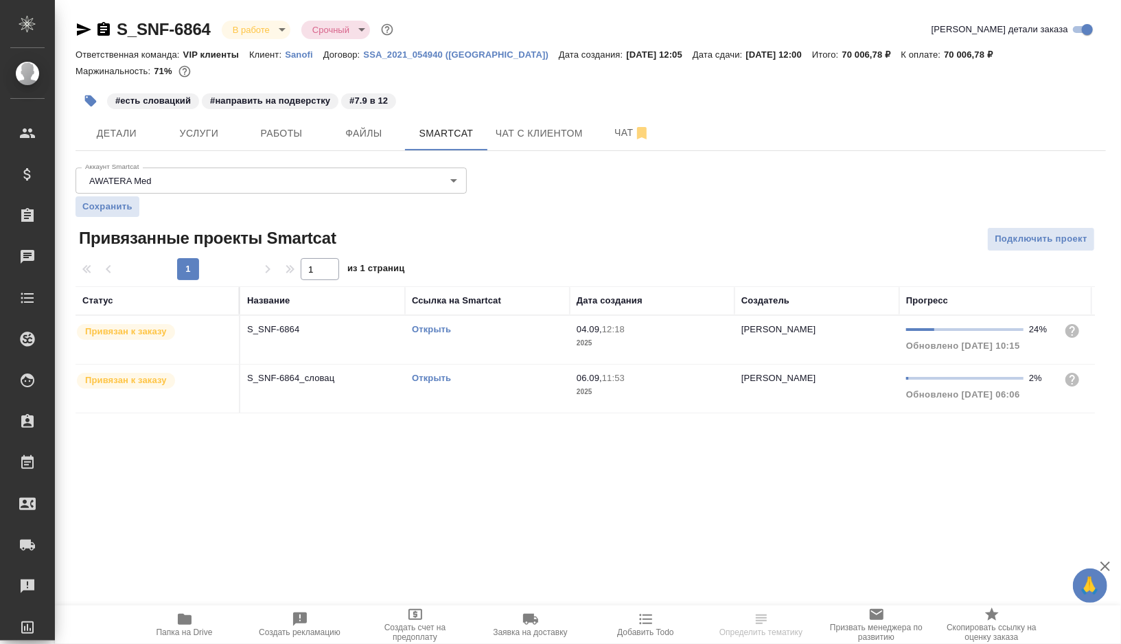
click at [430, 376] on link "Открыть" at bounding box center [431, 378] width 39 height 10
